Goal: Information Seeking & Learning: Learn about a topic

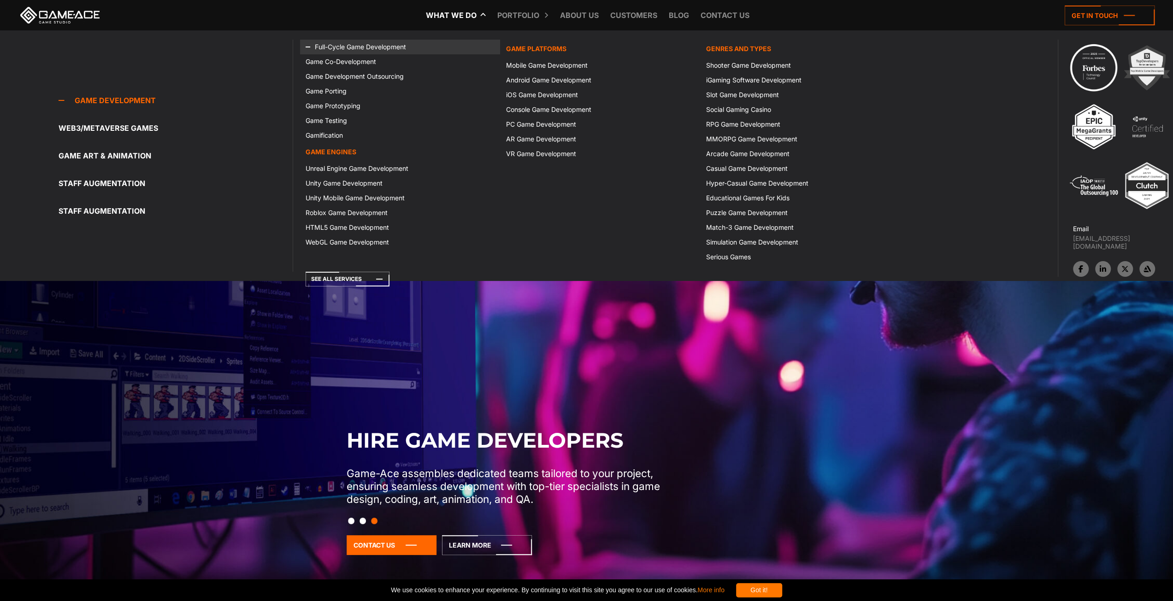
click at [353, 45] on link "Full-Cycle Game Development" at bounding box center [400, 47] width 200 height 15
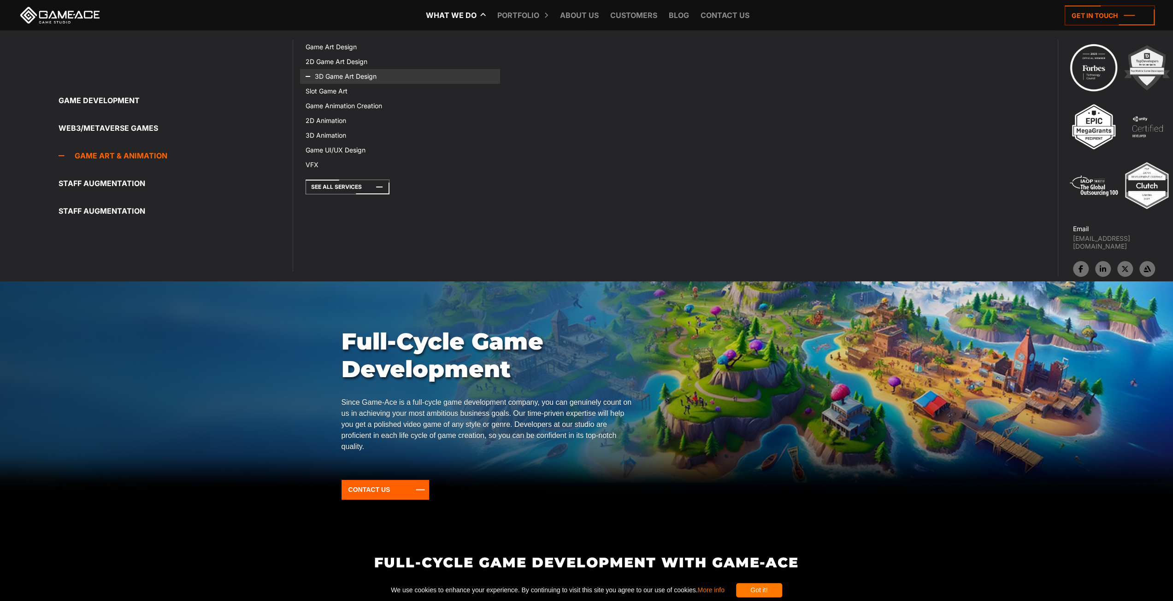
click at [370, 81] on link "3D Game Art Design" at bounding box center [400, 76] width 200 height 15
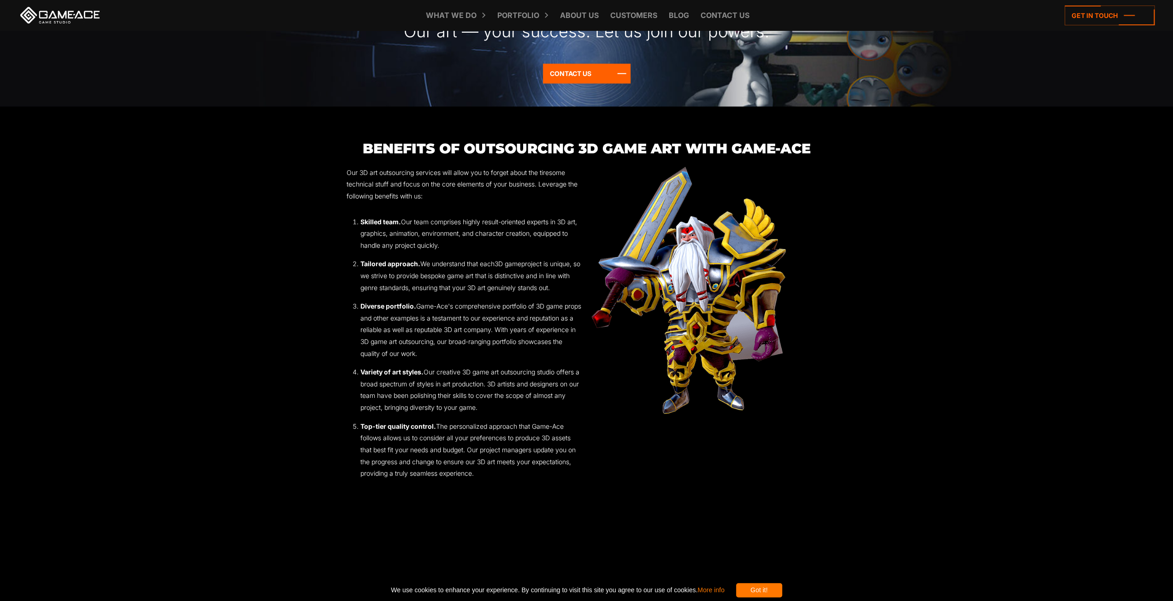
scroll to position [1244, 0]
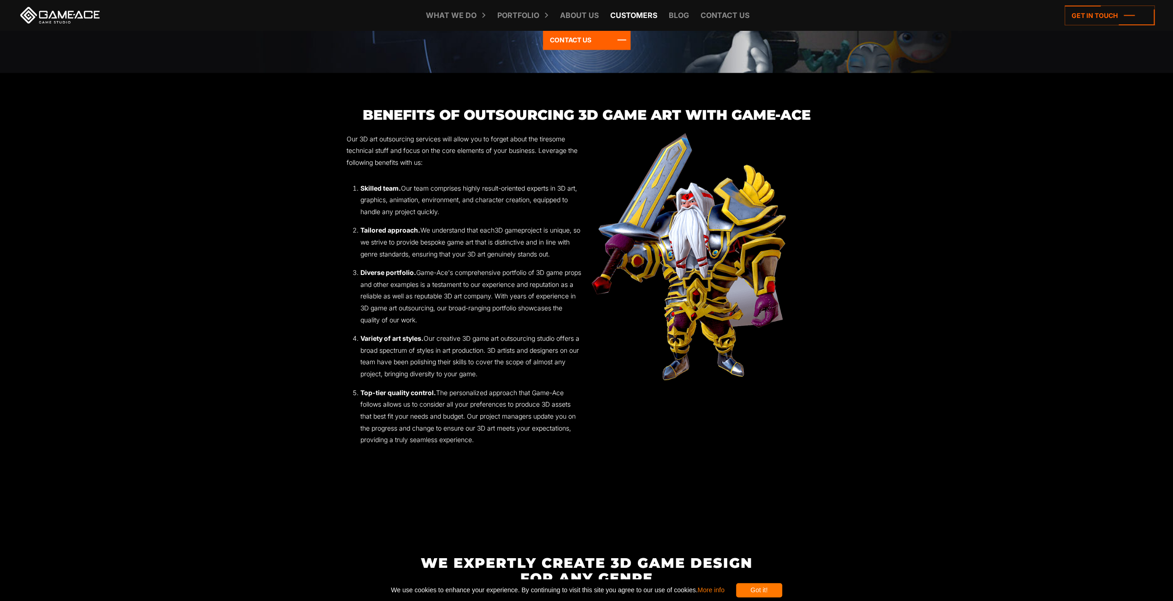
click at [649, 13] on link "Customers" at bounding box center [633, 15] width 56 height 30
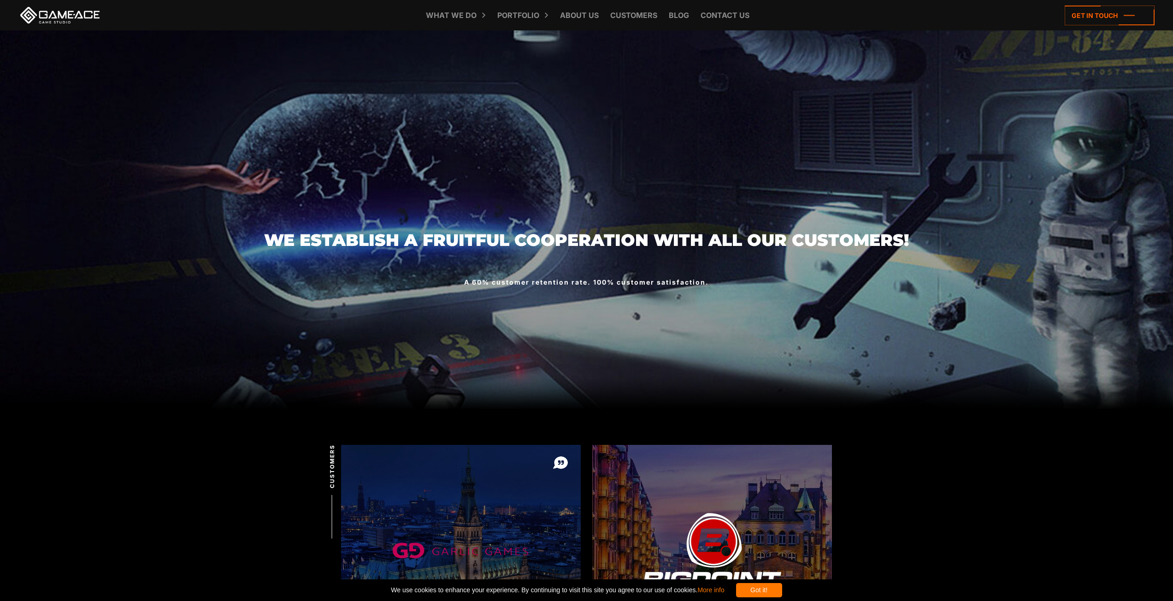
click at [511, 19] on link "Portfolio" at bounding box center [518, 15] width 51 height 30
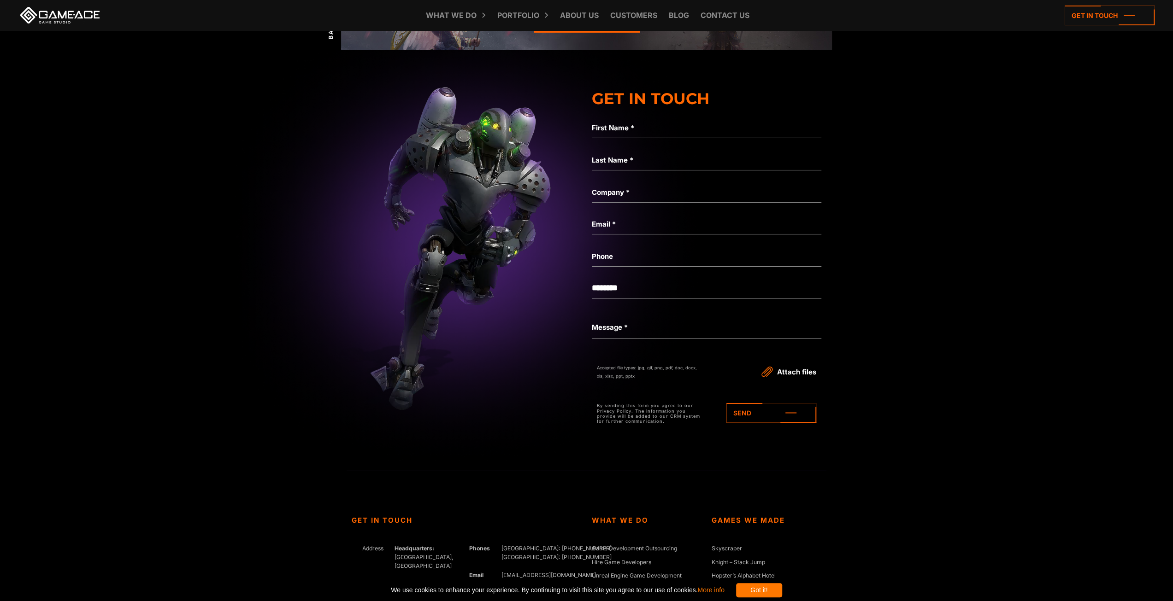
scroll to position [3225, 0]
